Goal: Transaction & Acquisition: Obtain resource

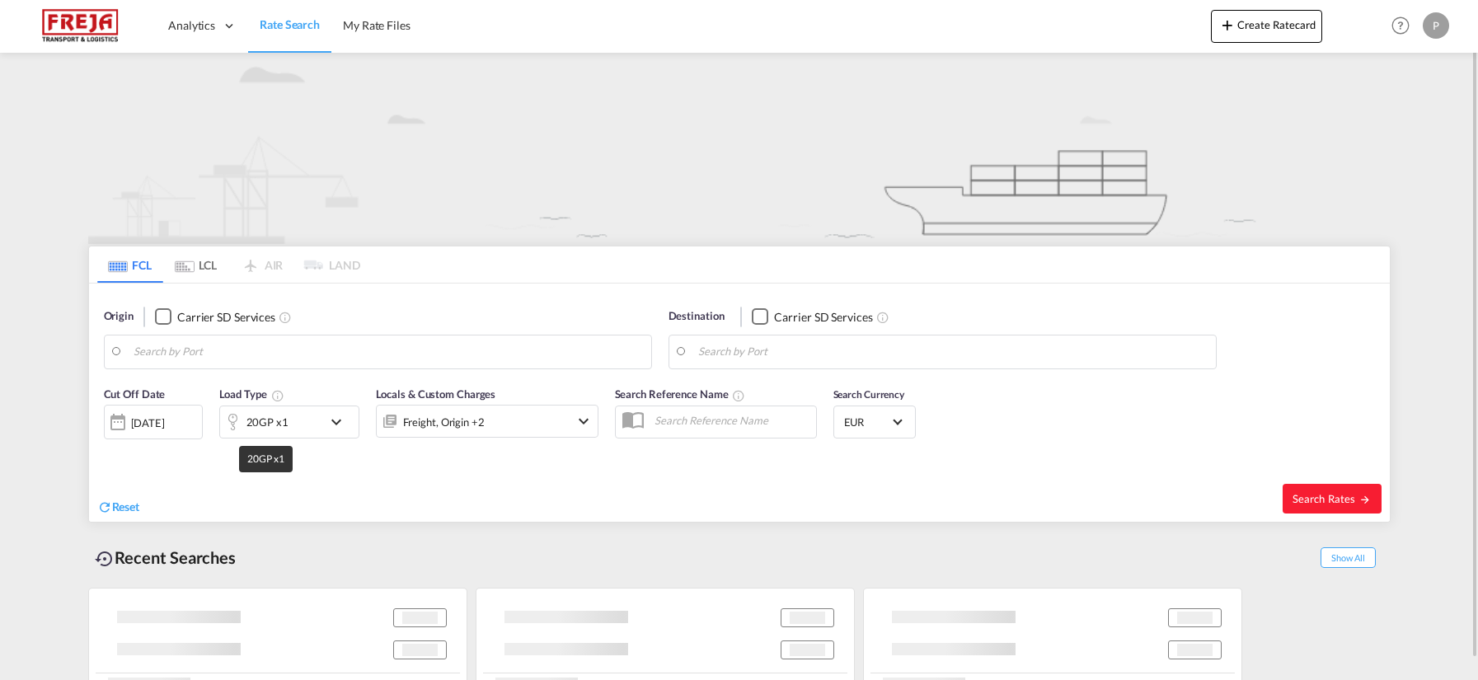
type input "[GEOGRAPHIC_DATA], PKKHI"
type input "[GEOGRAPHIC_DATA], DKFRC"
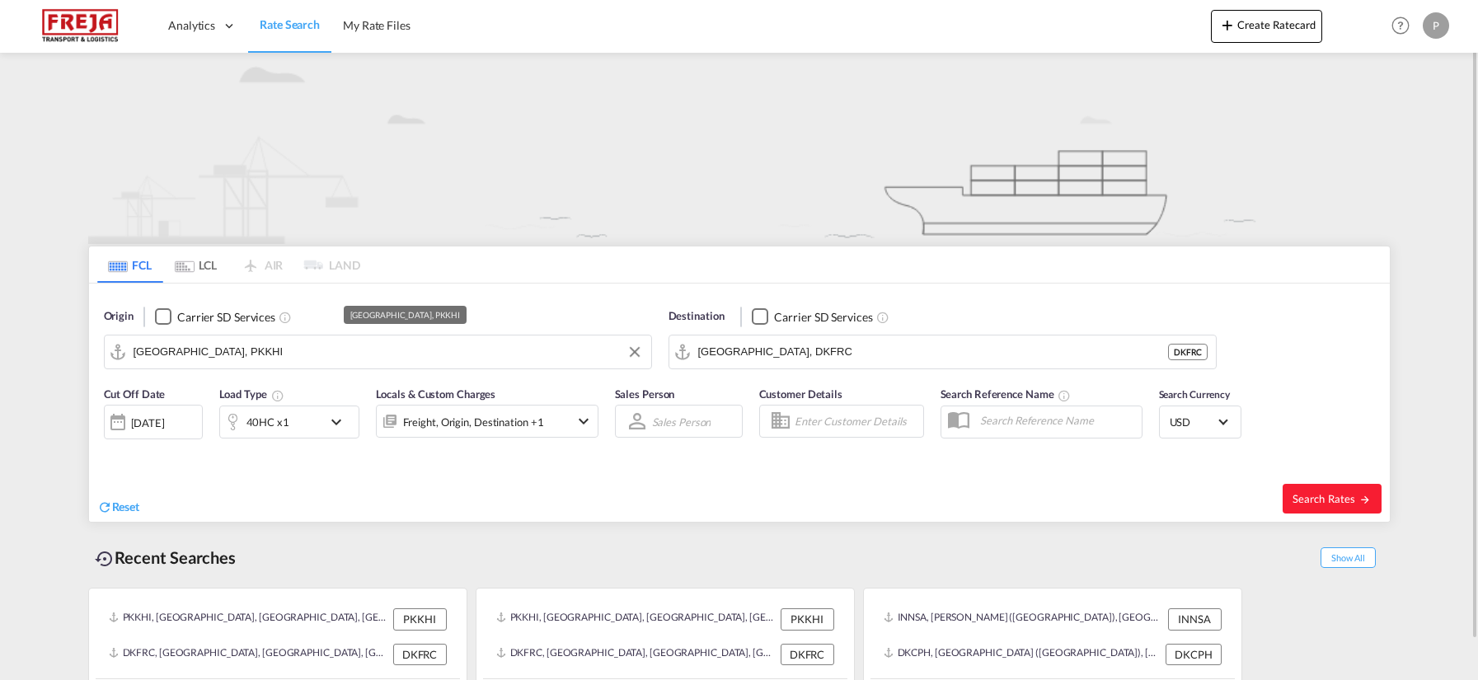
click at [225, 355] on input "[GEOGRAPHIC_DATA], PKKHI" at bounding box center [388, 352] width 509 height 25
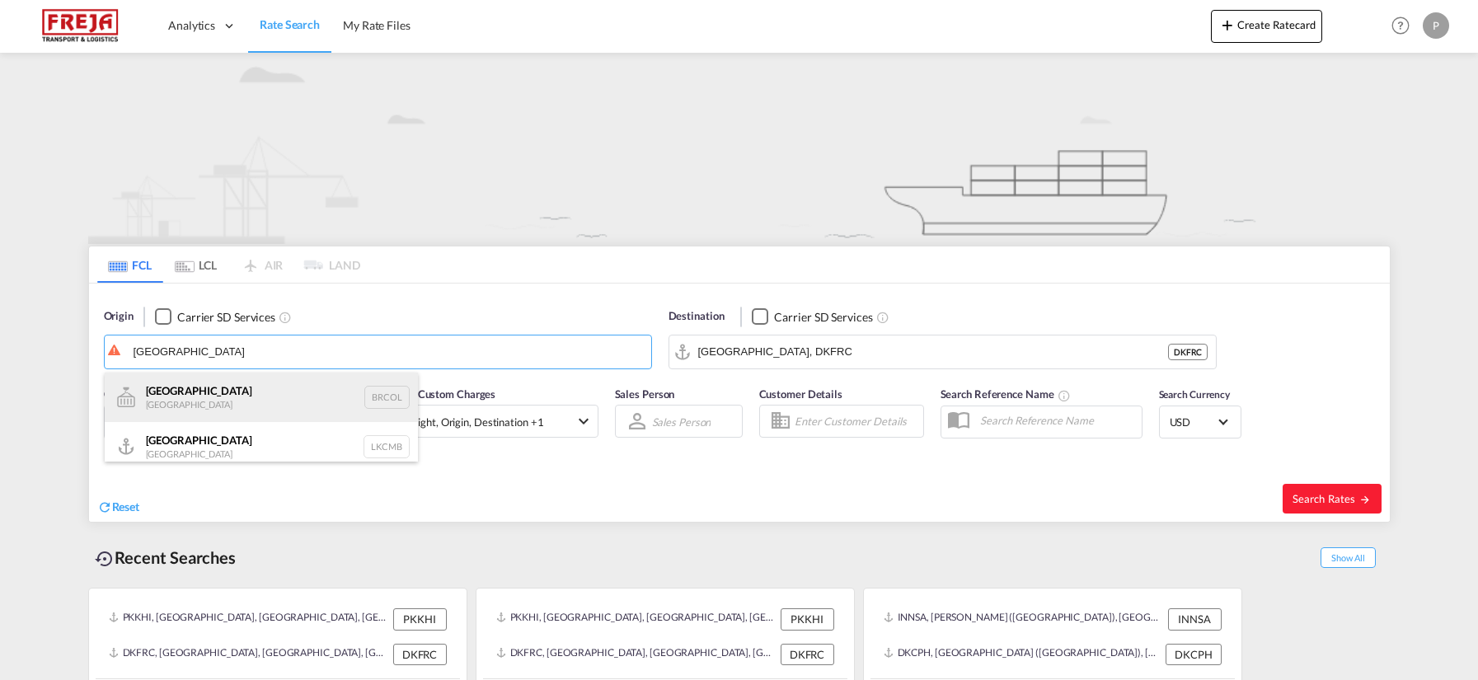
click at [161, 386] on div "Colombo [GEOGRAPHIC_DATA] BRCOL" at bounding box center [261, 397] width 313 height 49
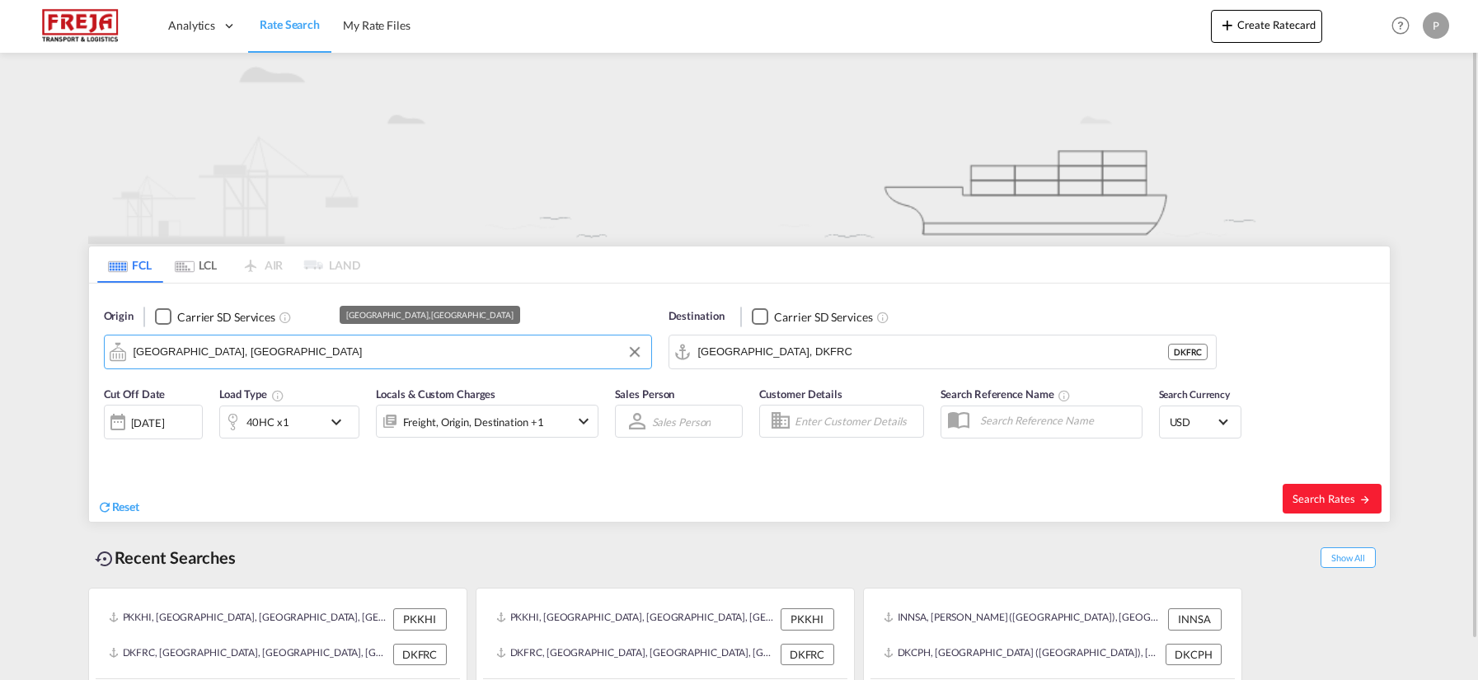
click at [537, 368] on md-autocomplete-wrap "[GEOGRAPHIC_DATA], [GEOGRAPHIC_DATA]" at bounding box center [388, 356] width 509 height 33
drag, startPoint x: 454, startPoint y: 365, endPoint x: 355, endPoint y: 360, distance: 99.0
click at [453, 365] on md-autocomplete-wrap "[GEOGRAPHIC_DATA], [GEOGRAPHIC_DATA]" at bounding box center [388, 356] width 509 height 33
drag, startPoint x: 267, startPoint y: 359, endPoint x: -30, endPoint y: 300, distance: 302.4
click at [0, 300] on html "Analytics Reports Dashboard Rate Search My Rate Files Analytics Reports" at bounding box center [739, 340] width 1478 height 680
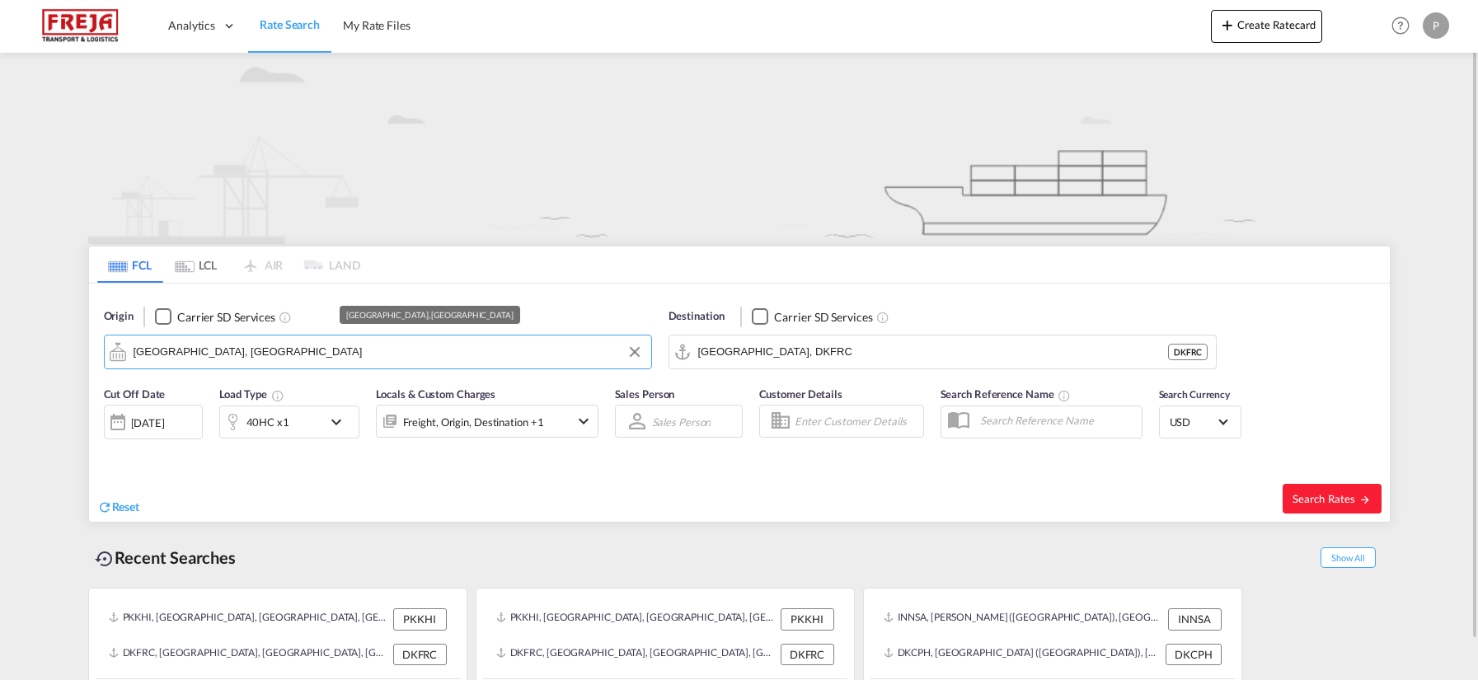
click at [270, 362] on input "[GEOGRAPHIC_DATA], [GEOGRAPHIC_DATA]" at bounding box center [388, 352] width 509 height 25
drag, startPoint x: 265, startPoint y: 354, endPoint x: 104, endPoint y: 336, distance: 162.5
click at [110, 341] on md-input-container "[GEOGRAPHIC_DATA], [GEOGRAPHIC_DATA]" at bounding box center [378, 351] width 546 height 33
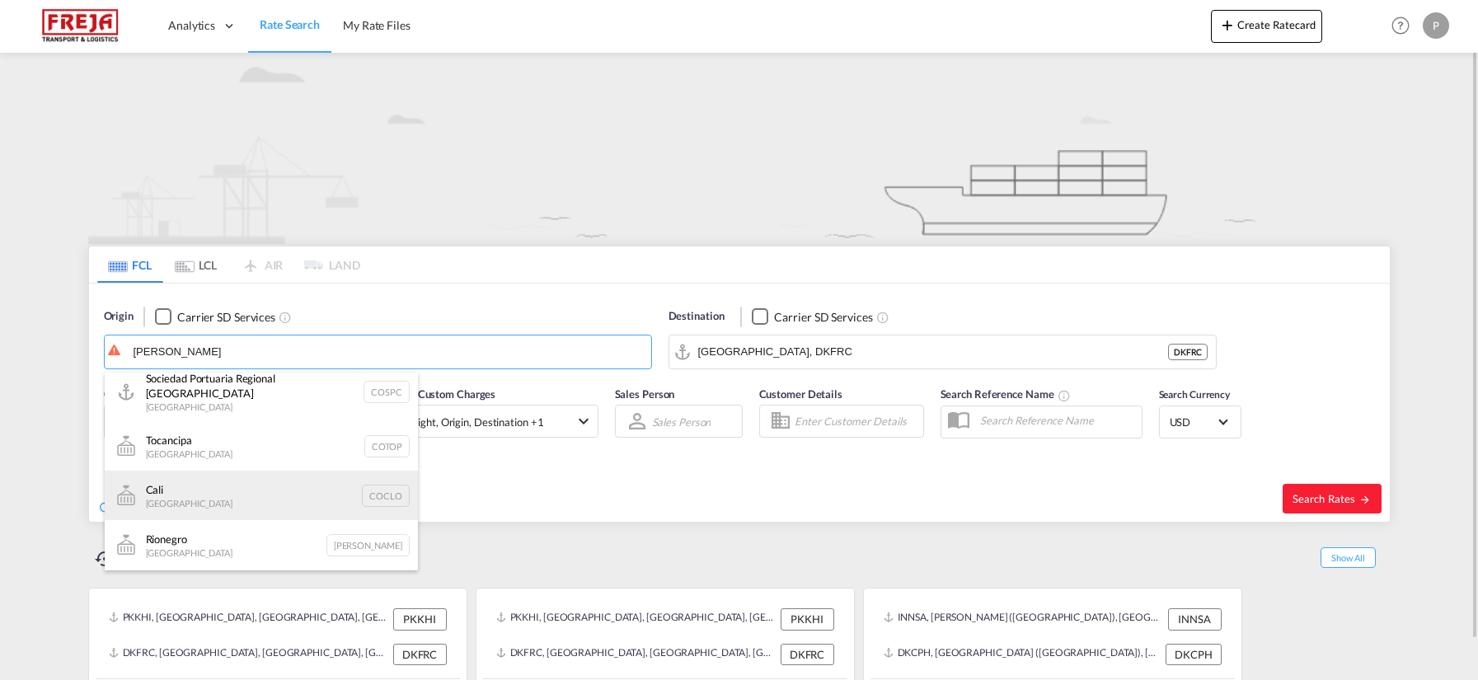
scroll to position [330, 0]
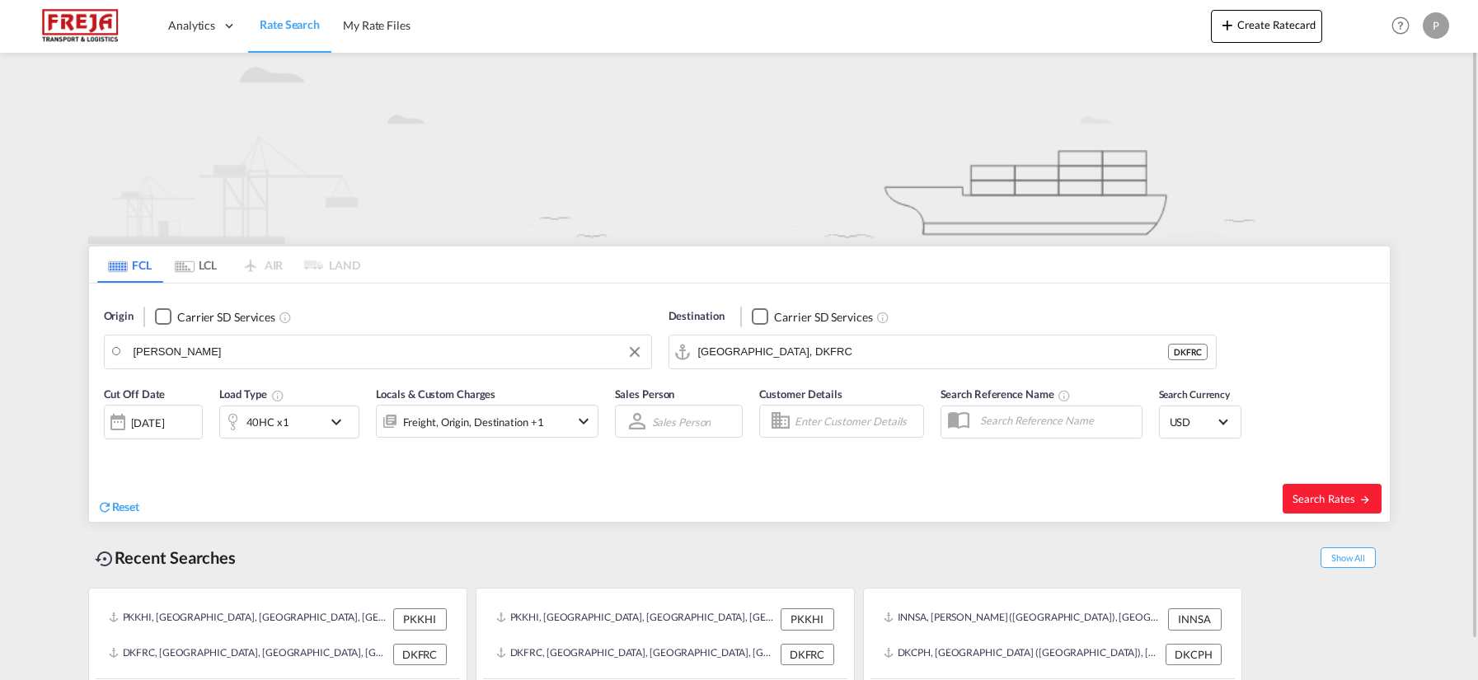
click at [236, 347] on body "Analytics Reports Dashboard Rate Search My Rate Files Analytics" at bounding box center [739, 340] width 1478 height 680
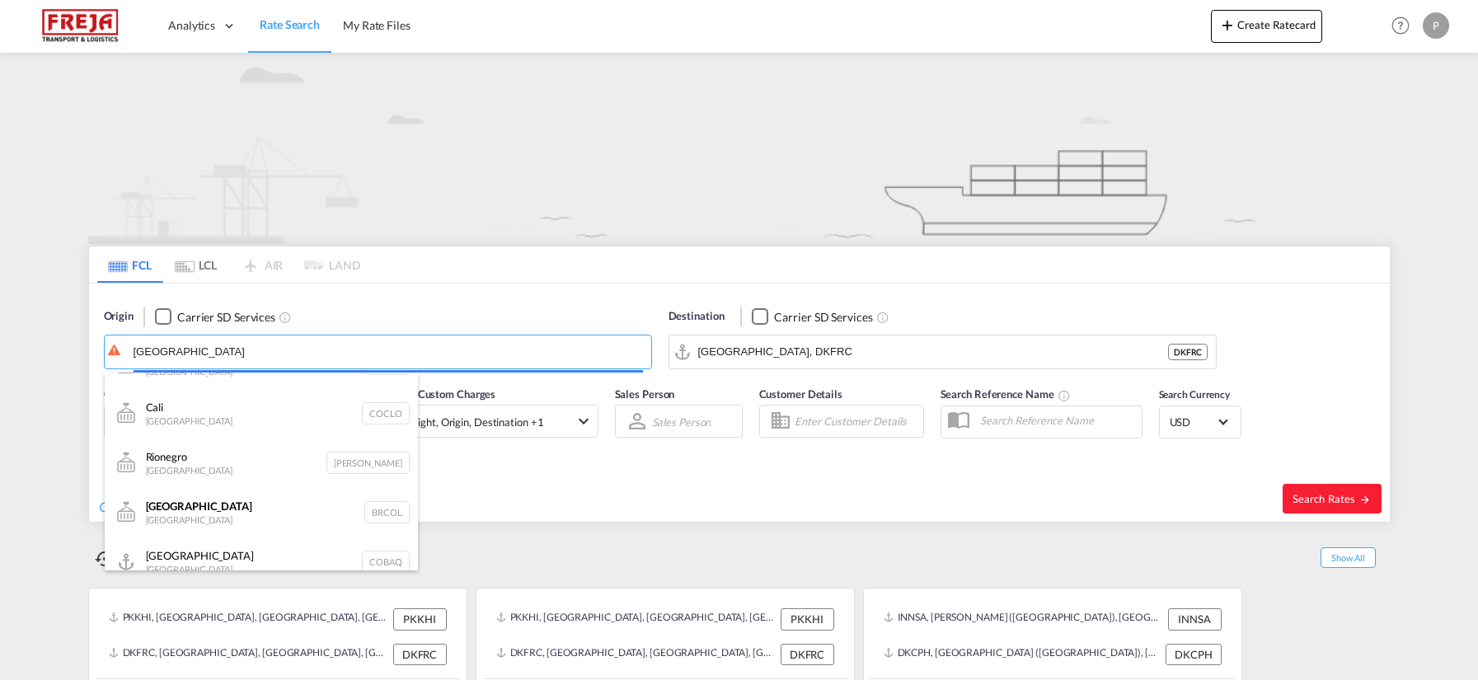
scroll to position [10, 0]
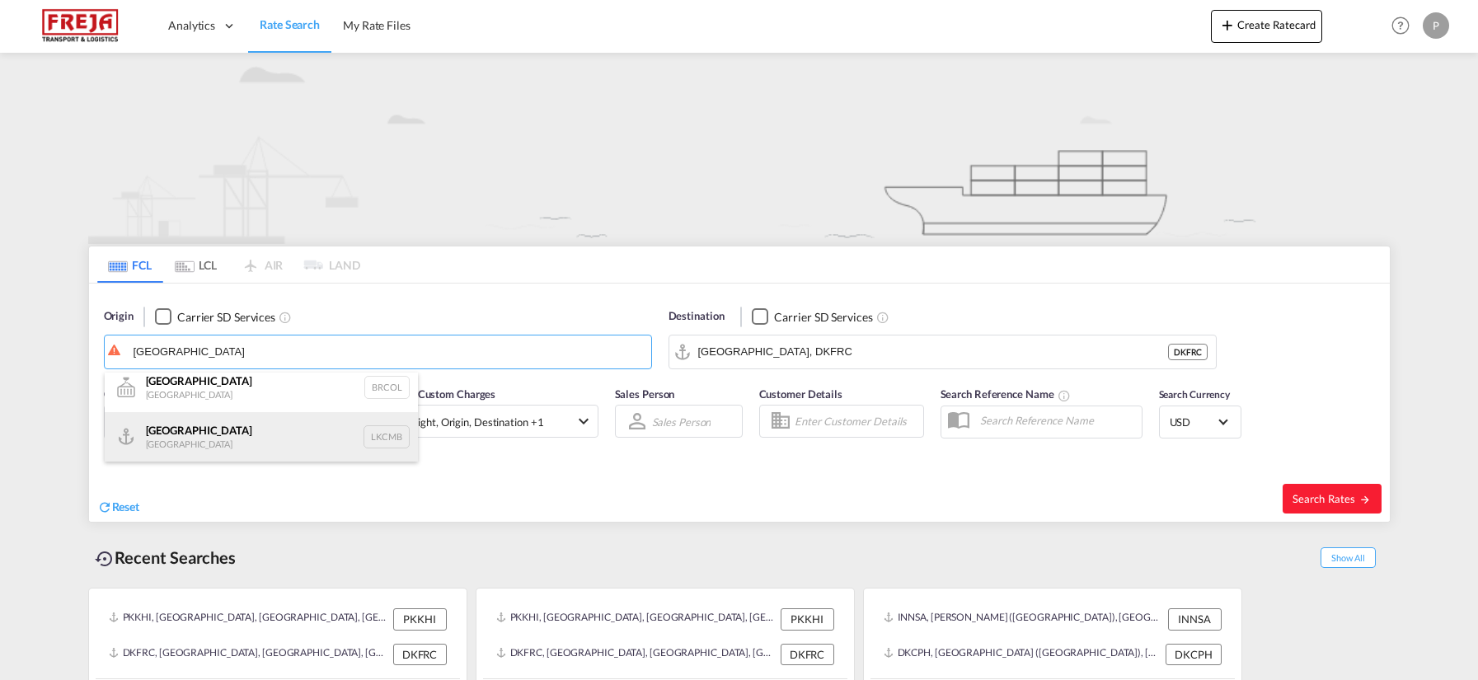
click at [210, 431] on div "Colombo [GEOGRAPHIC_DATA] LKCMB" at bounding box center [261, 436] width 313 height 49
type input "Colombo, LKCMB"
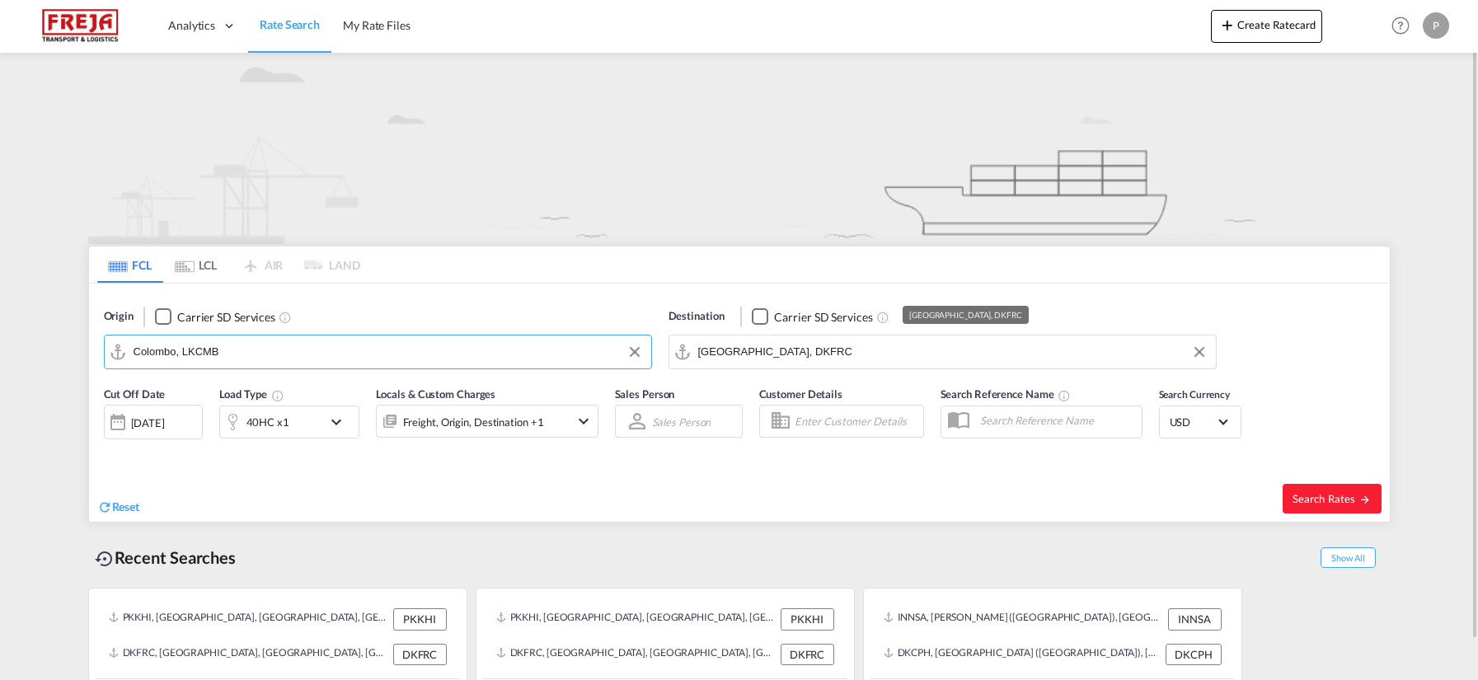
click at [823, 354] on input "[GEOGRAPHIC_DATA], DKFRC" at bounding box center [952, 352] width 509 height 25
click at [1308, 498] on span "Search Rates" at bounding box center [1331, 498] width 79 height 13
type input "LKCMB to DKFRC / [DATE]"
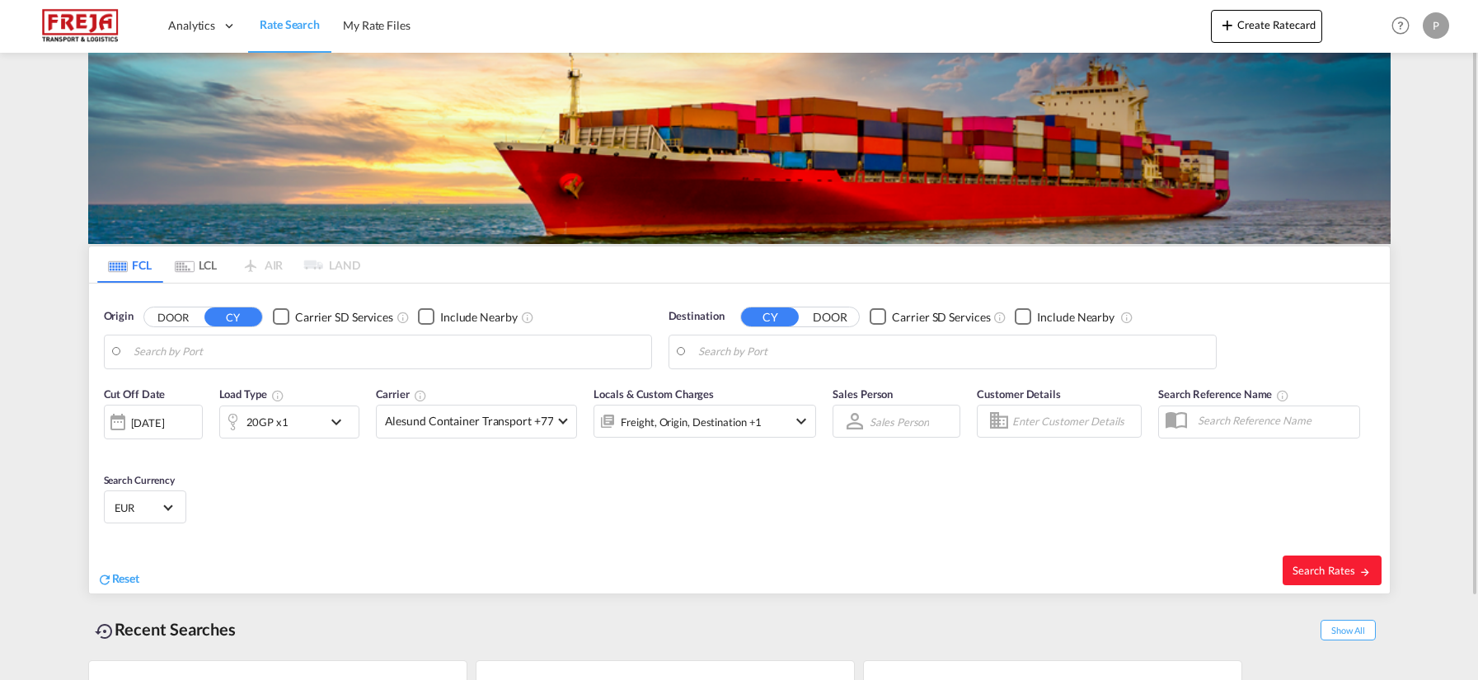
type input "Colombo, LKCMB"
type input "Aarhus, DKAAR"
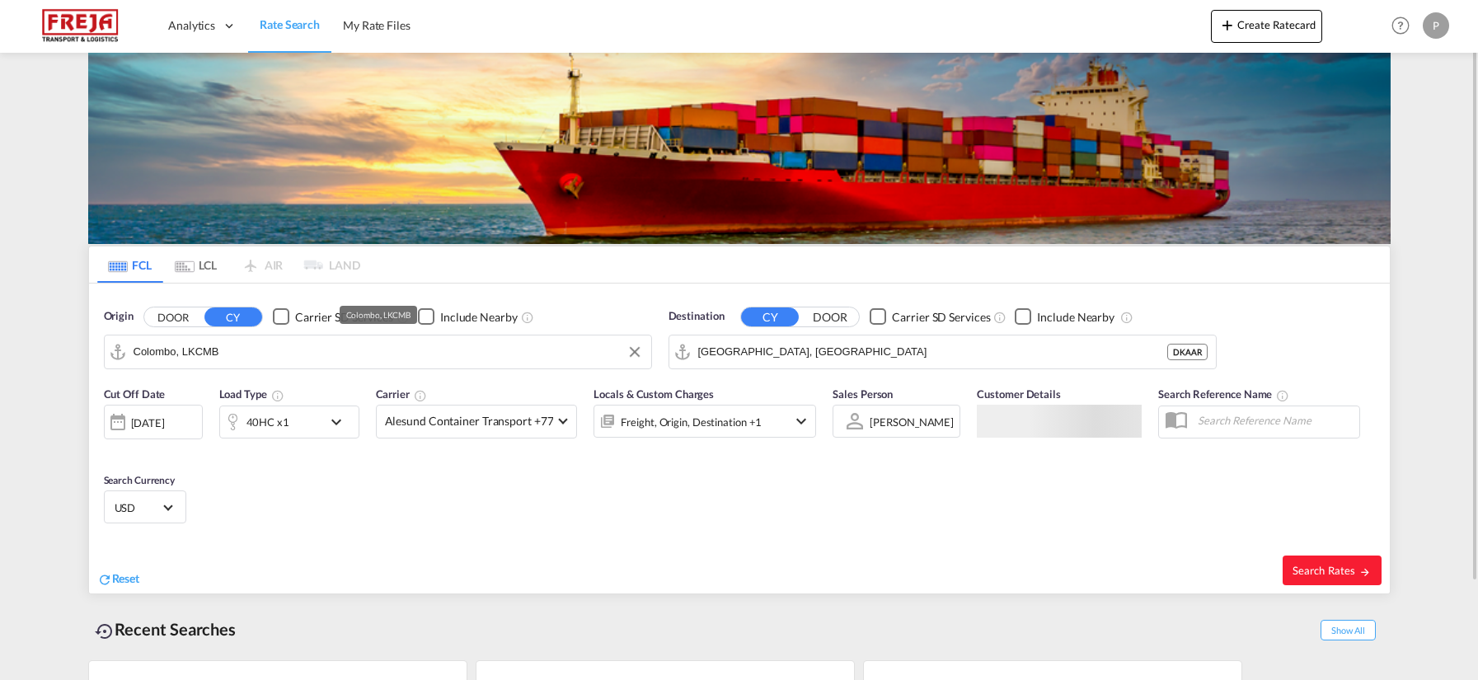
click at [248, 355] on input "Colombo, LKCMB" at bounding box center [388, 352] width 509 height 25
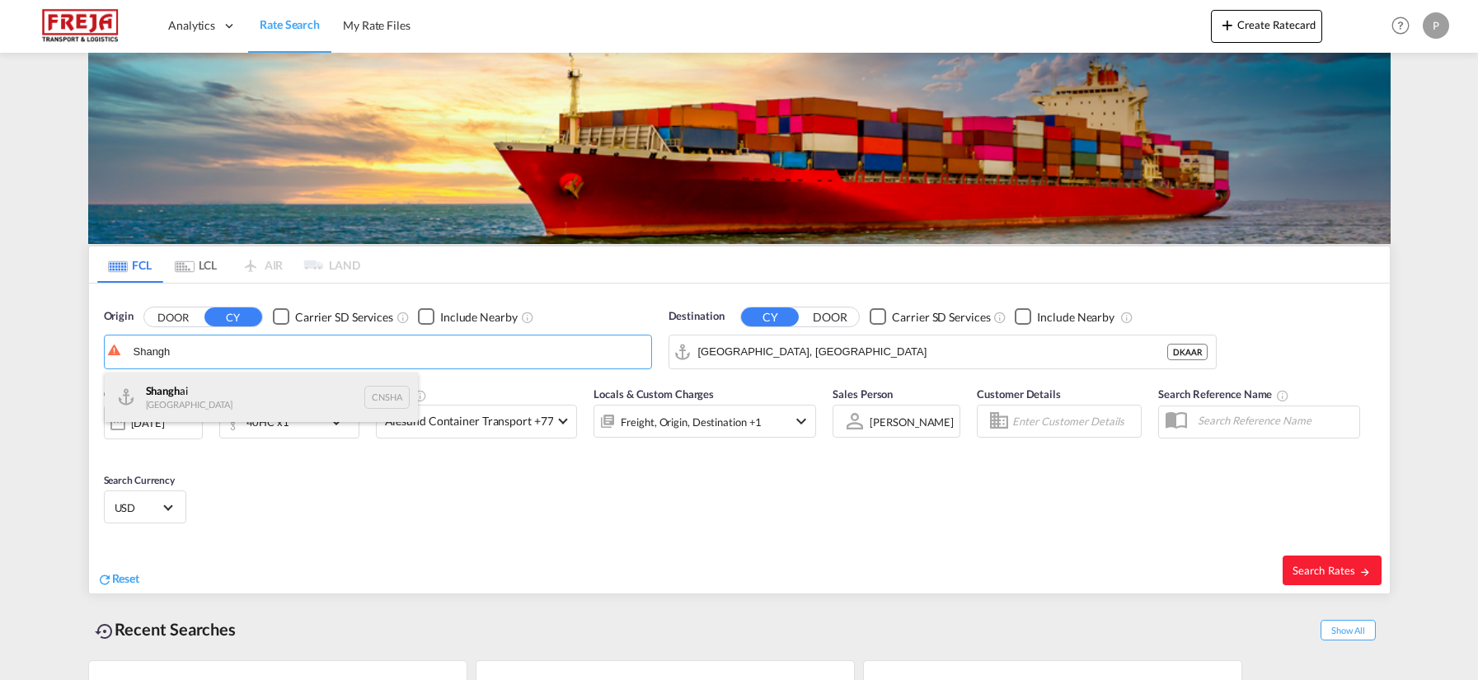
click at [214, 392] on div "Shangh ai China CNSHA" at bounding box center [261, 397] width 313 height 49
type input "Shanghai, CNSHA"
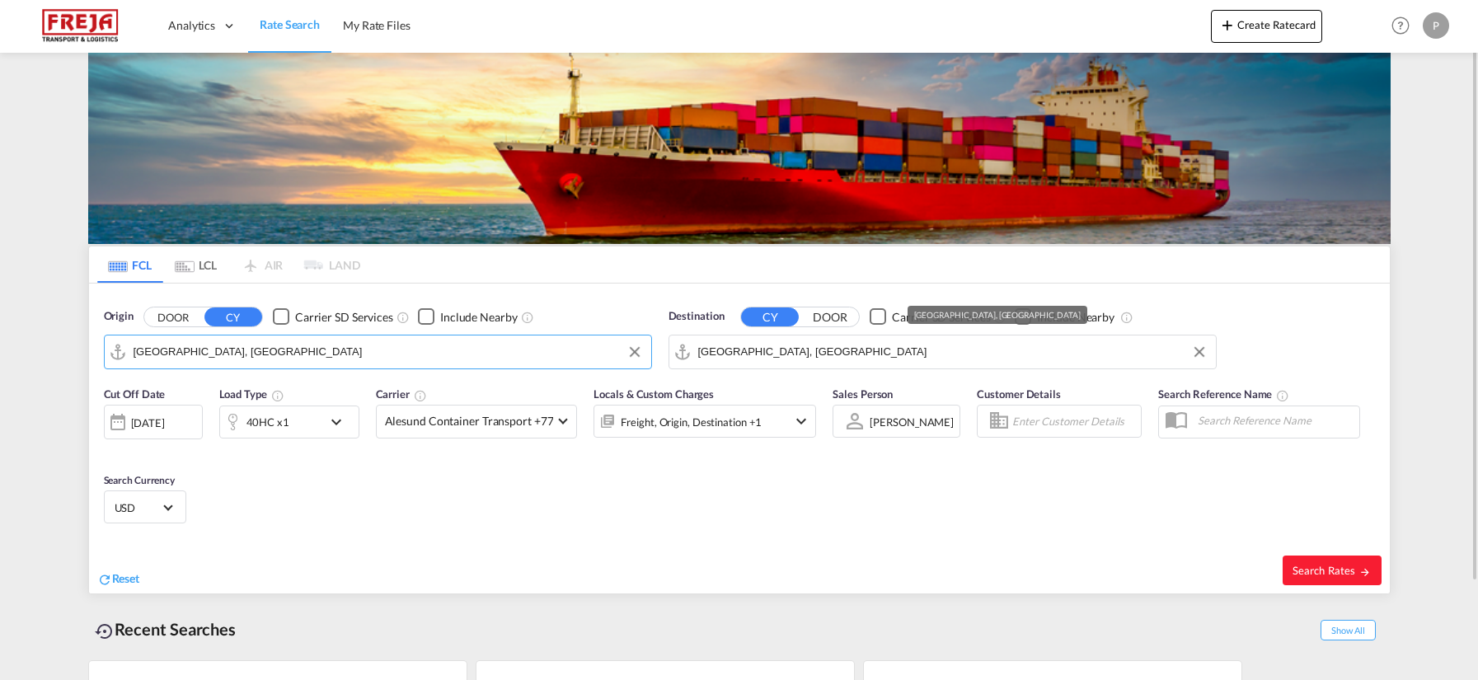
click at [772, 355] on input "Aarhus, DKAAR" at bounding box center [952, 352] width 509 height 25
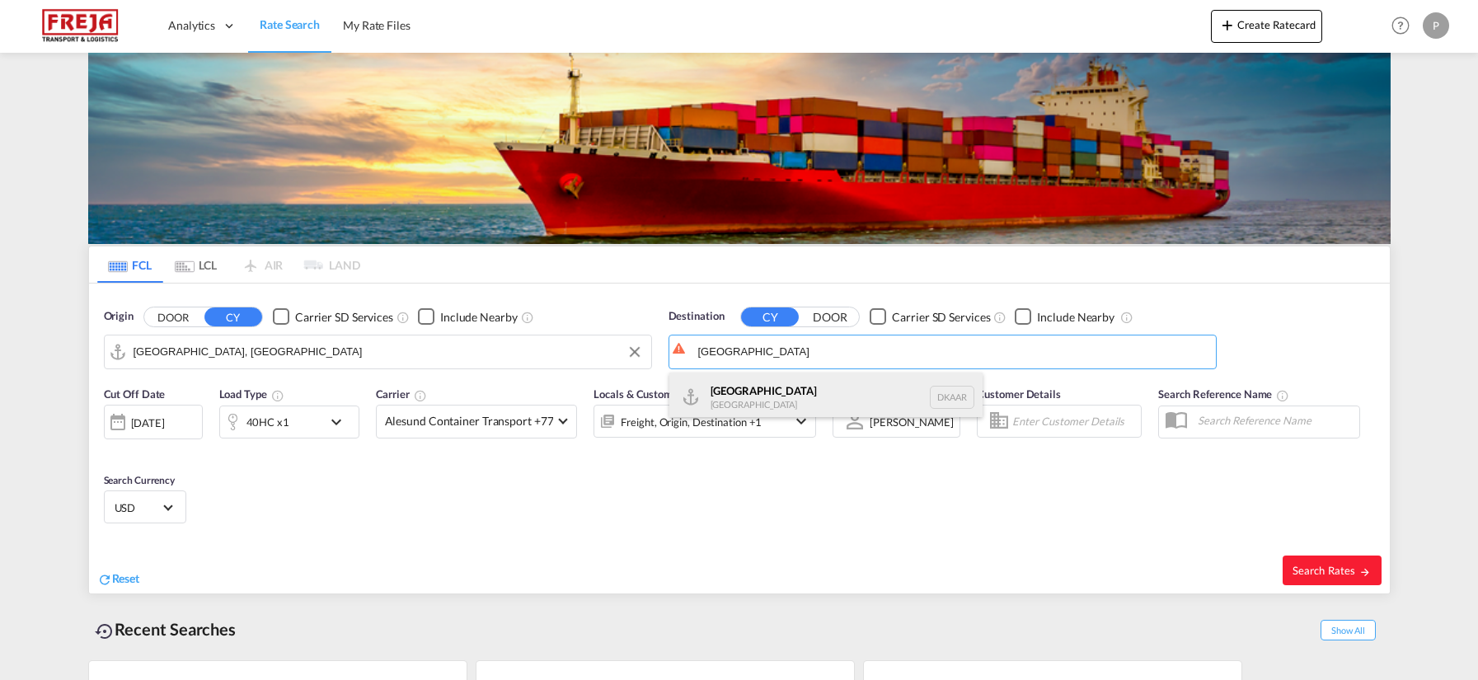
click at [776, 385] on div "Aarhus Denmark DKAAR" at bounding box center [825, 397] width 313 height 49
type input "Aarhus, DKAAR"
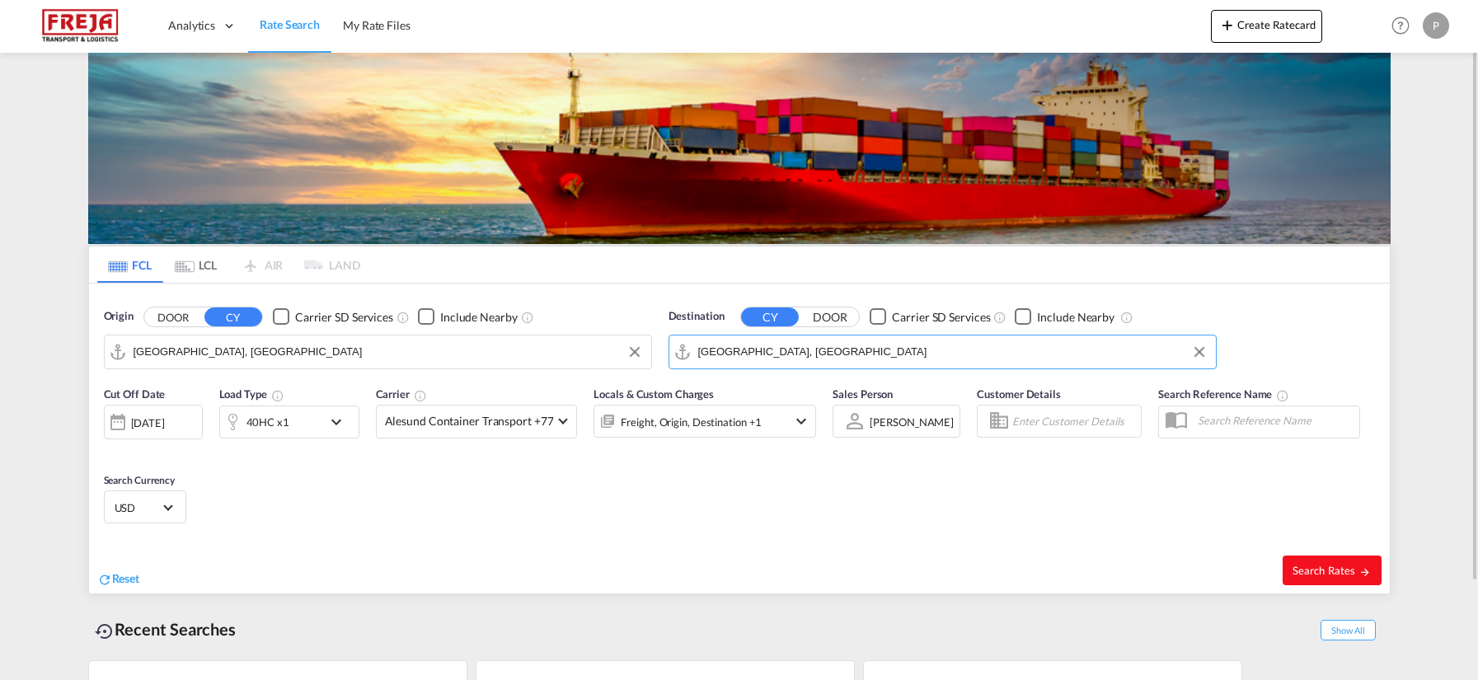
click at [1344, 573] on span "Search Rates" at bounding box center [1331, 570] width 79 height 13
type input "CNSHA to DKAAR / 19 Aug 2025"
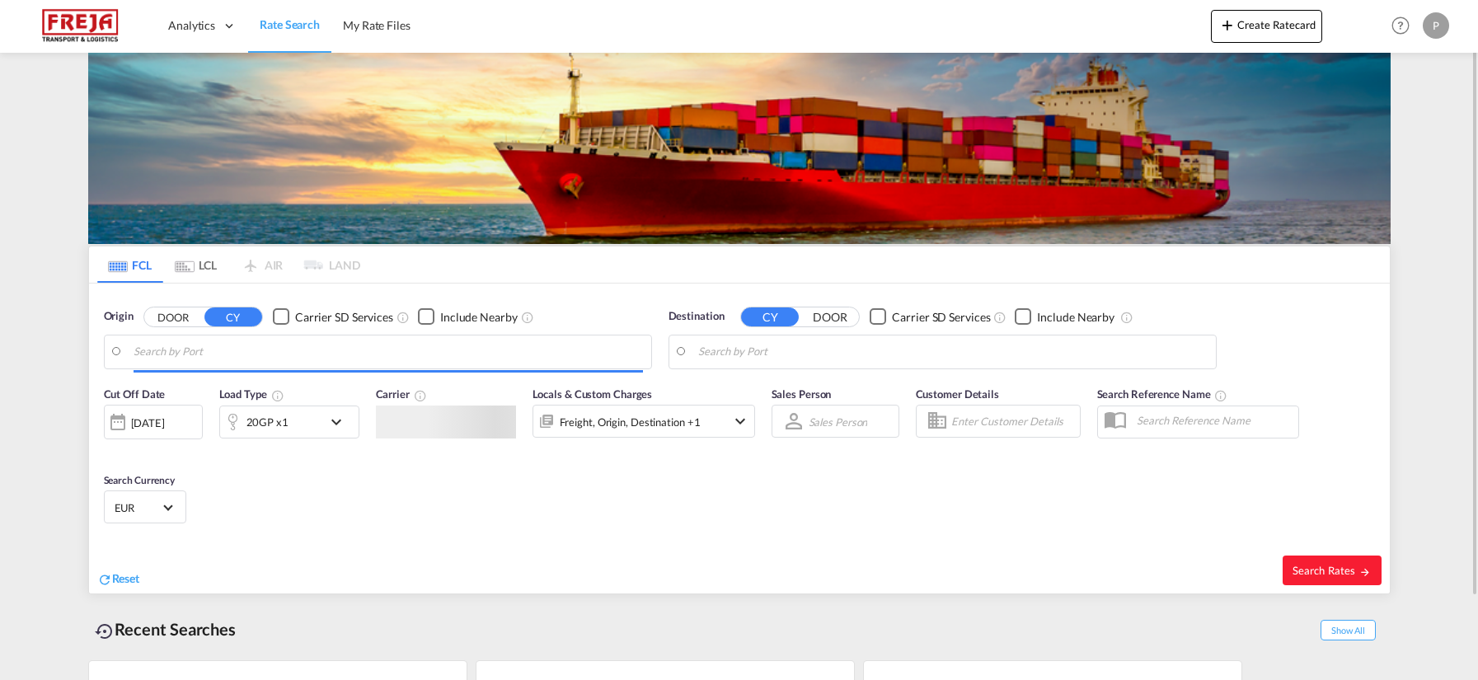
type input "Colombo, LKCMB"
type input "Aarhus, DKAAR"
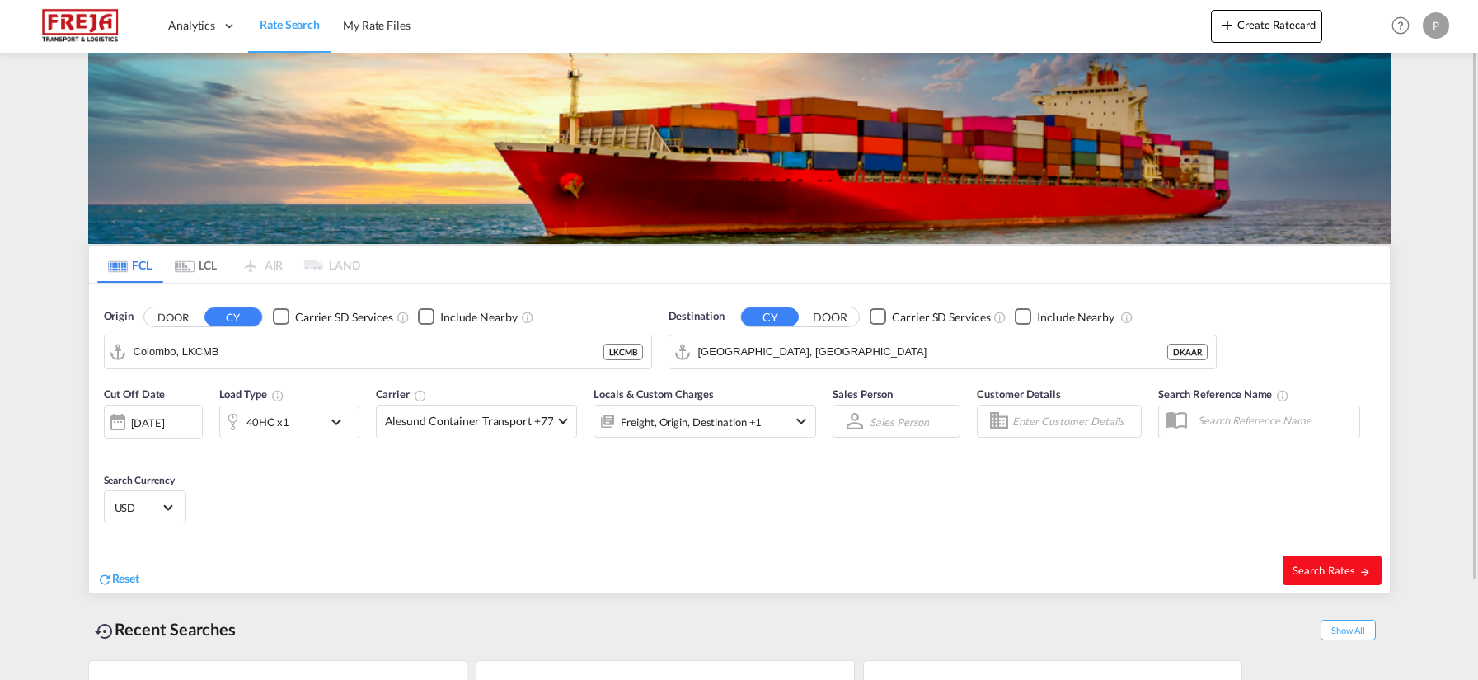
click at [1341, 571] on span "Search Rates" at bounding box center [1331, 570] width 79 height 13
type input "LKCMB to DKAAR / 19 Aug 2025"
